Goal: Check status: Check status

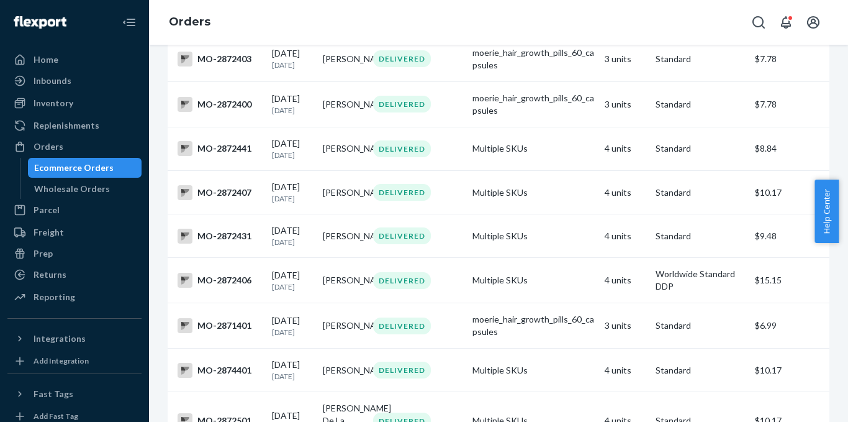
scroll to position [220, 0]
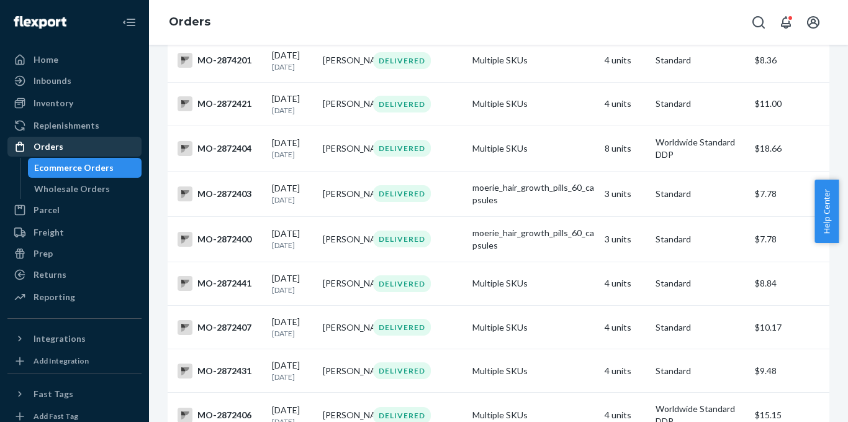
click at [61, 150] on div "Orders" at bounding box center [75, 146] width 132 height 17
click at [61, 145] on div "Orders" at bounding box center [75, 146] width 132 height 17
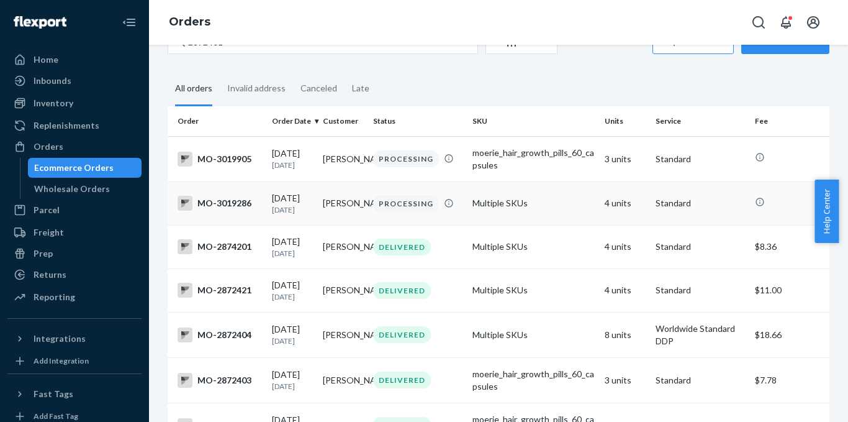
scroll to position [0, 0]
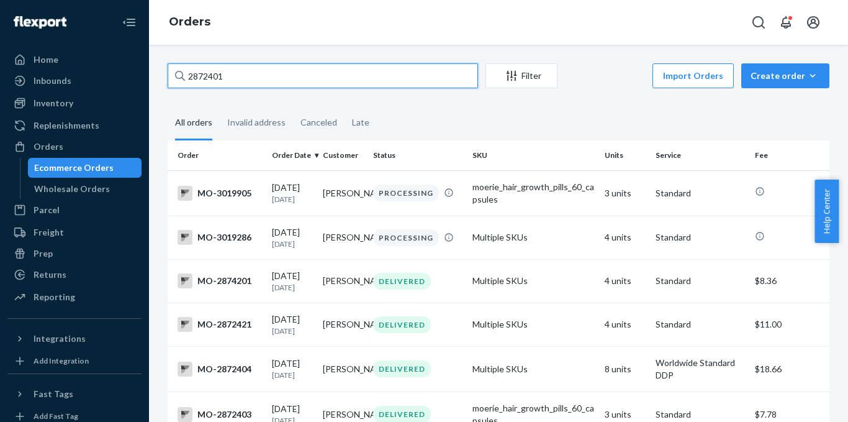
click at [311, 78] on input "2872401" at bounding box center [323, 75] width 311 height 25
paste input "986896"
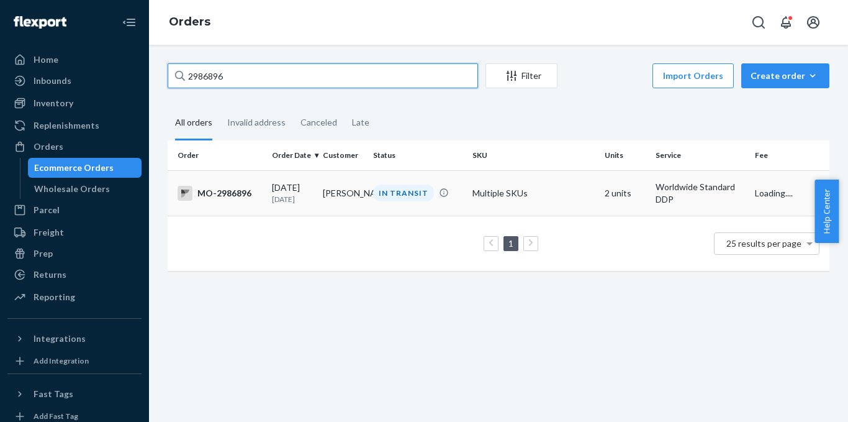
type input "2986896"
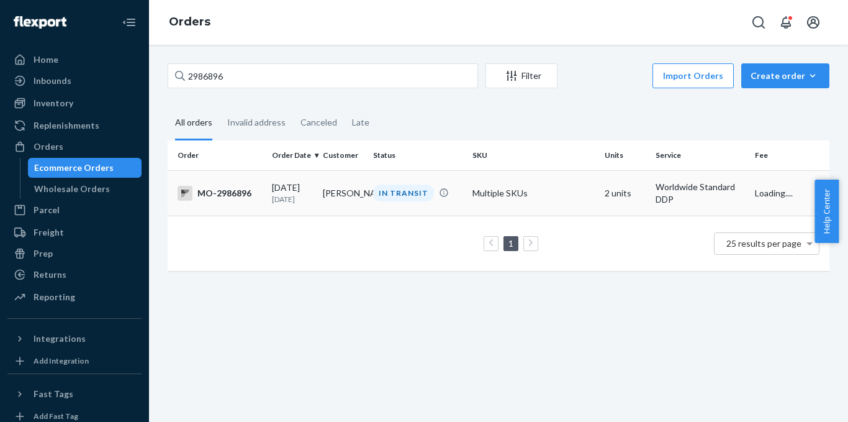
click at [235, 192] on div "MO-2986896" at bounding box center [220, 193] width 84 height 15
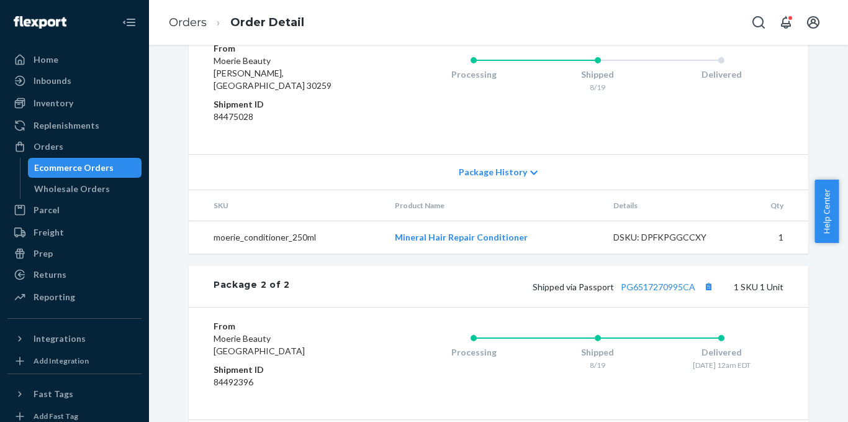
scroll to position [451, 0]
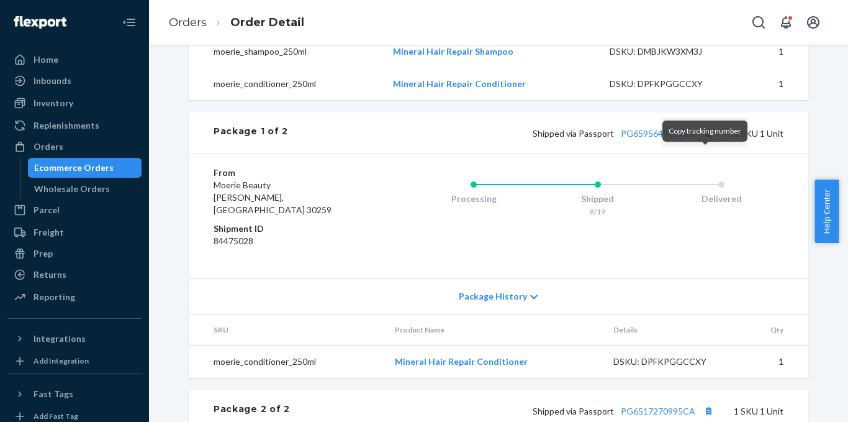
click at [704, 141] on button "Copy tracking number" at bounding box center [709, 133] width 16 height 16
